Goal: Navigation & Orientation: Find specific page/section

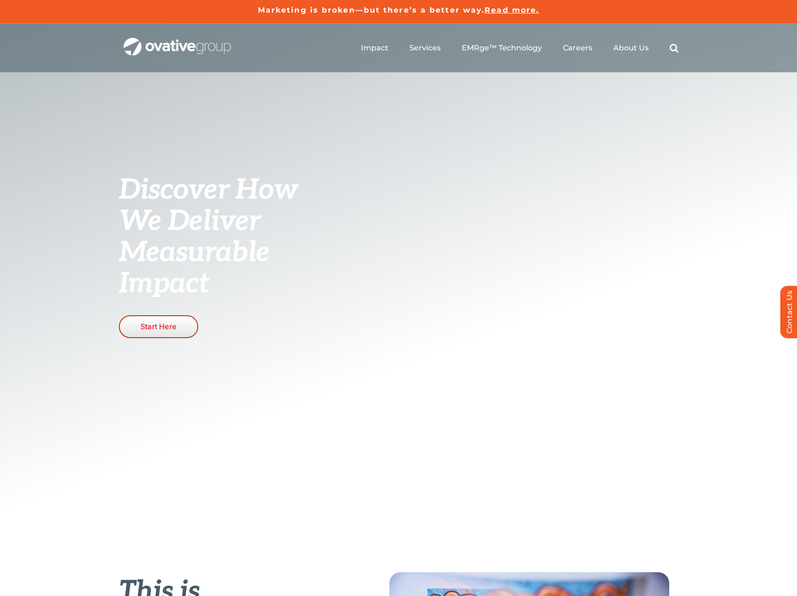
click at [165, 324] on span "Start Here" at bounding box center [158, 326] width 36 height 9
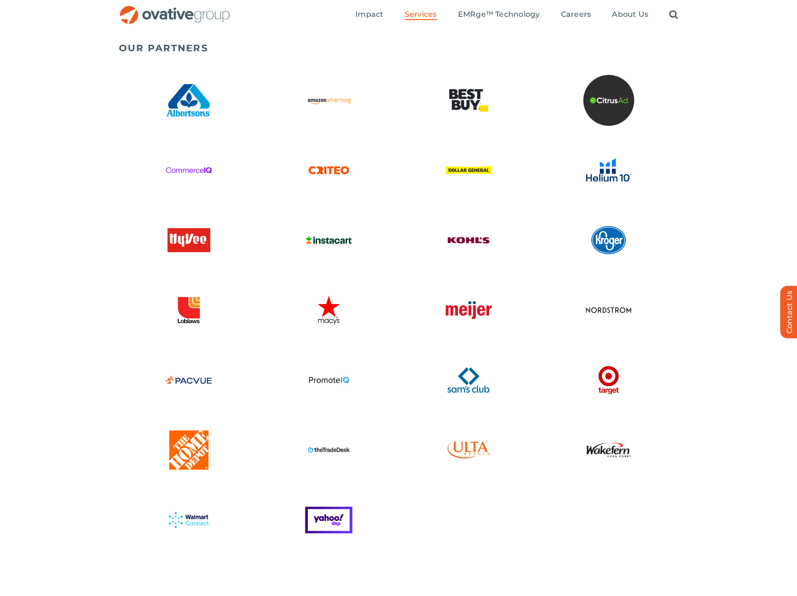
scroll to position [2155, 0]
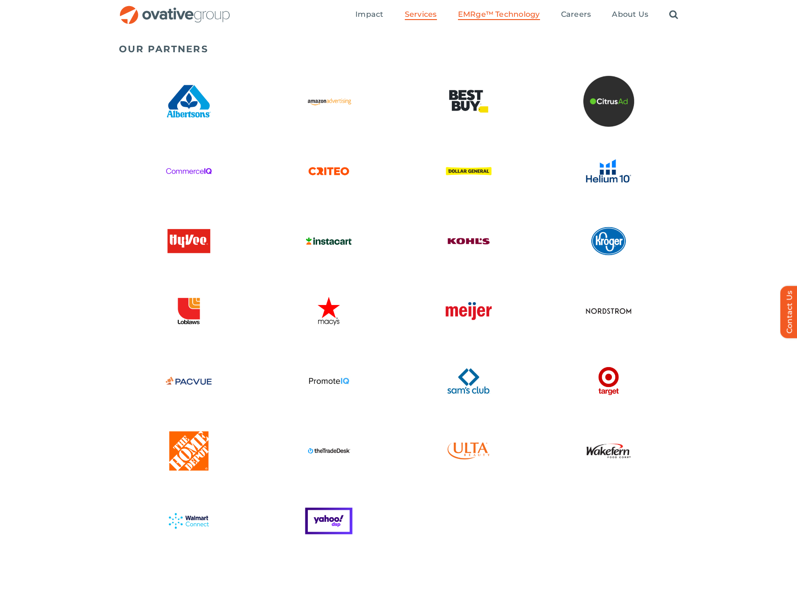
click at [512, 12] on span "EMRge™ Technology" at bounding box center [499, 14] width 82 height 9
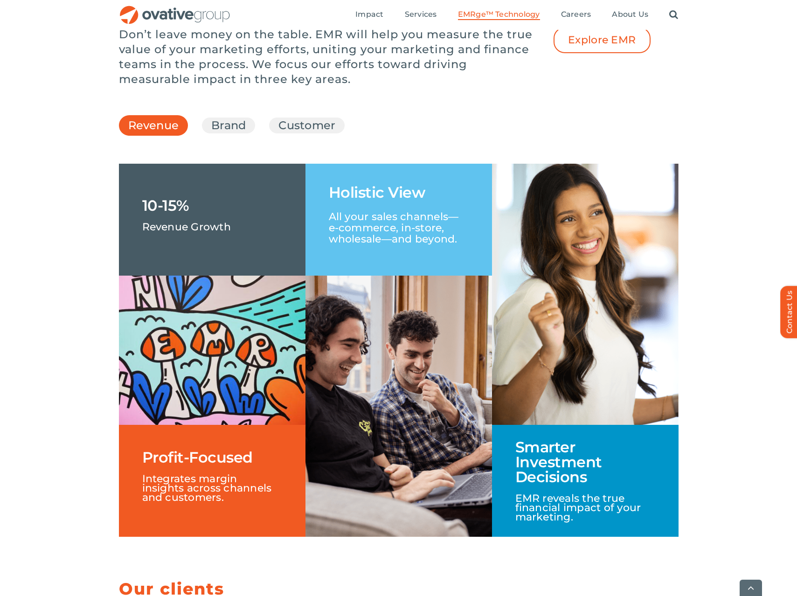
scroll to position [1335, 0]
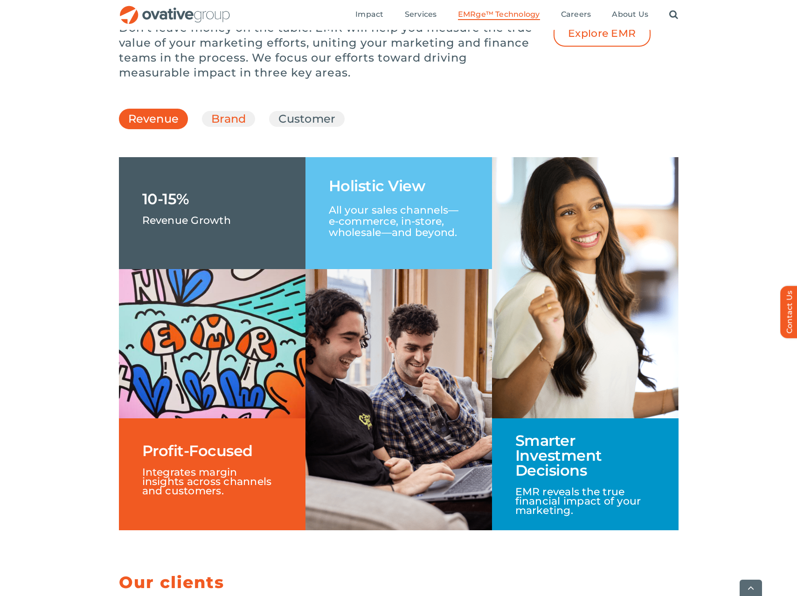
click at [239, 127] on link "Brand" at bounding box center [228, 119] width 34 height 16
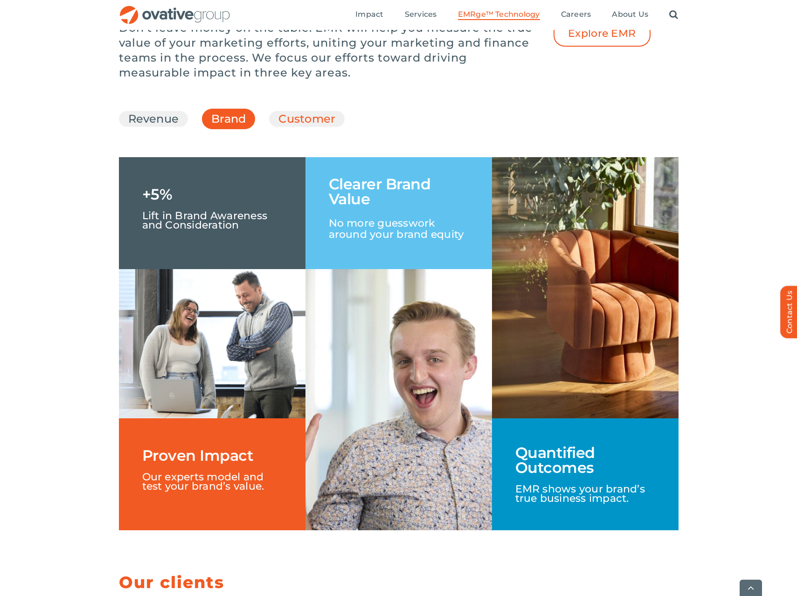
click at [307, 127] on link "Customer" at bounding box center [306, 119] width 57 height 16
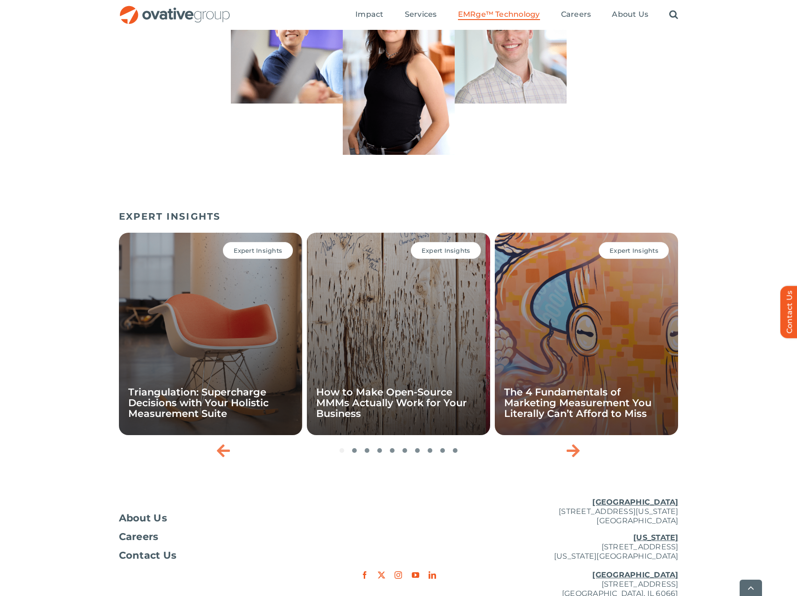
scroll to position [2957, 0]
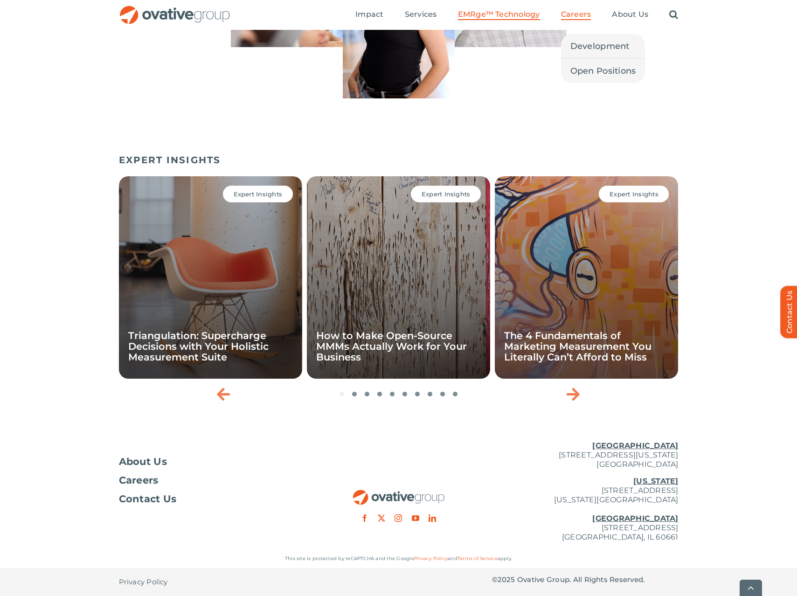
click at [584, 16] on span "Careers" at bounding box center [576, 14] width 30 height 9
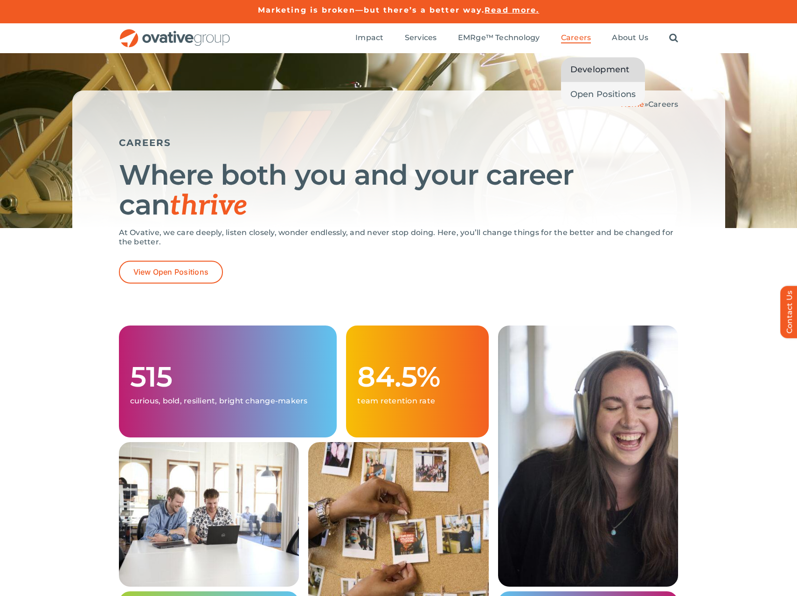
click at [592, 72] on span "Development" at bounding box center [599, 69] width 59 height 13
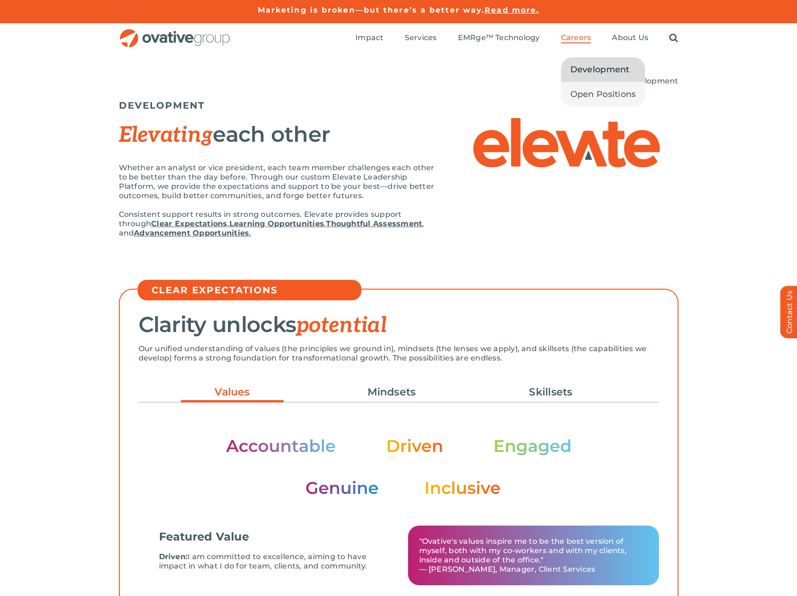
click at [578, 42] on link "Careers" at bounding box center [576, 38] width 30 height 10
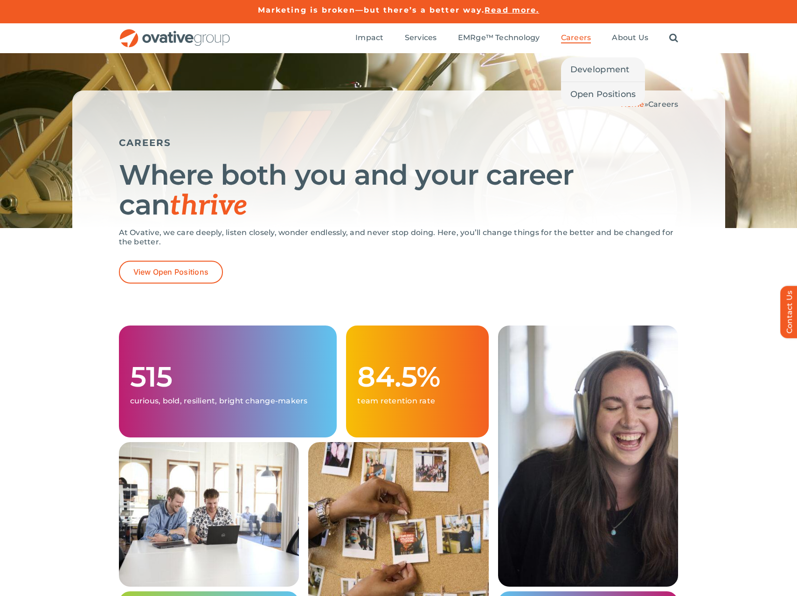
click at [575, 33] on span "Careers" at bounding box center [576, 37] width 30 height 9
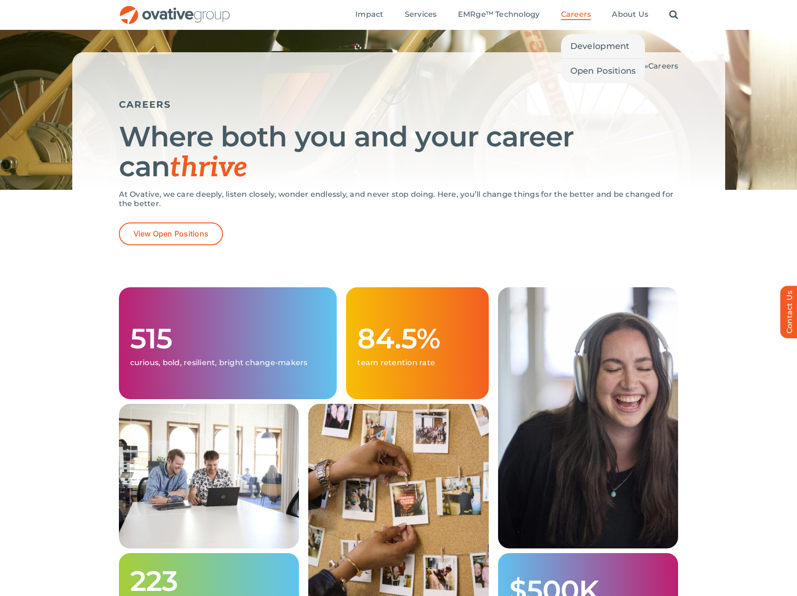
scroll to position [15, 0]
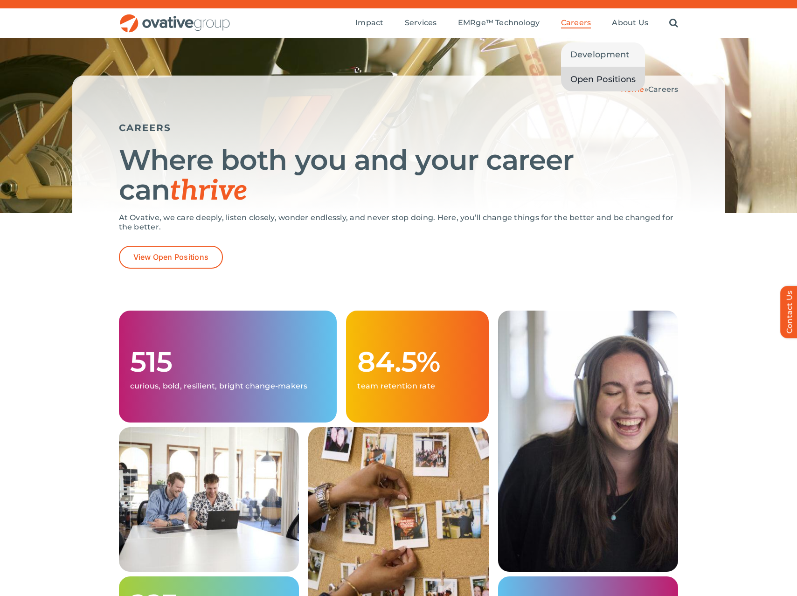
click at [587, 82] on span "Open Positions" at bounding box center [603, 79] width 66 height 13
